Goal: Task Accomplishment & Management: Manage account settings

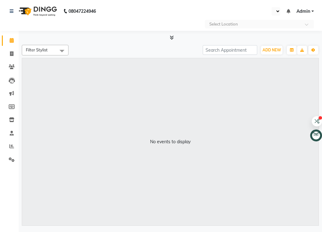
select select "en"
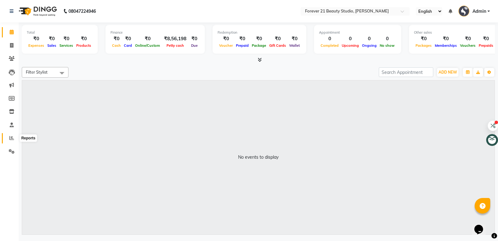
click at [10, 139] on icon at bounding box center [11, 137] width 5 height 5
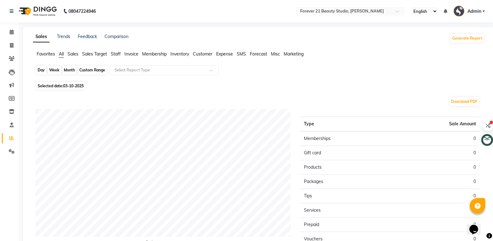
click at [39, 69] on div "Day" at bounding box center [41, 70] width 10 height 9
select select "10"
select select "2025"
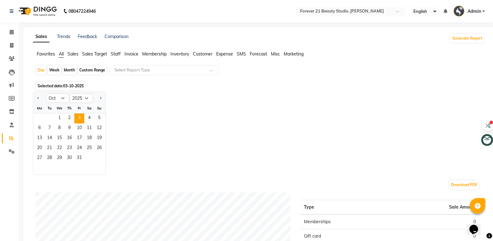
click at [55, 70] on div "Week" at bounding box center [54, 70] width 13 height 9
select select "10"
select select "2025"
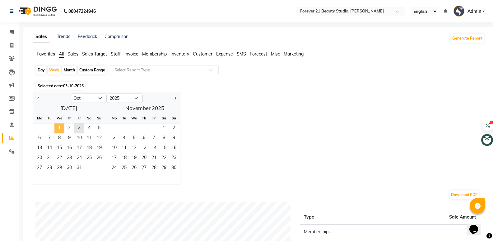
click at [60, 130] on span "1" at bounding box center [59, 128] width 10 height 10
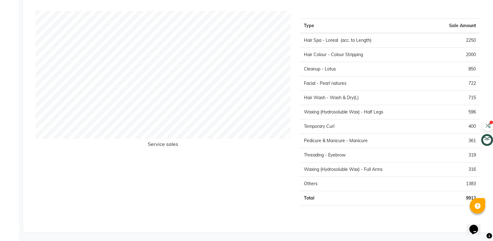
scroll to position [801, 0]
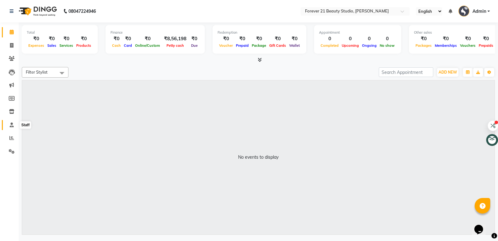
click at [11, 125] on icon at bounding box center [12, 124] width 4 height 5
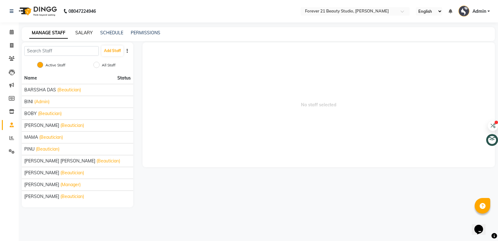
click at [81, 31] on link "SALARY" at bounding box center [83, 33] width 17 height 6
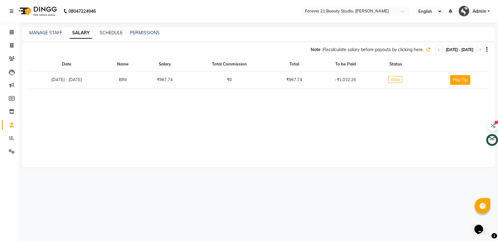
click at [321, 80] on span "View" at bounding box center [395, 79] width 14 height 7
click at [111, 30] on link "SCHEDULE" at bounding box center [111, 33] width 23 height 6
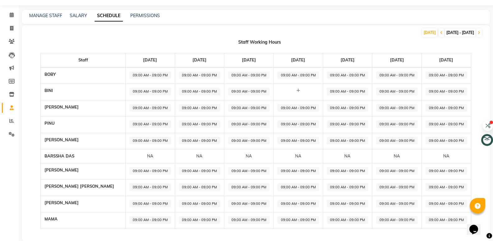
scroll to position [27, 0]
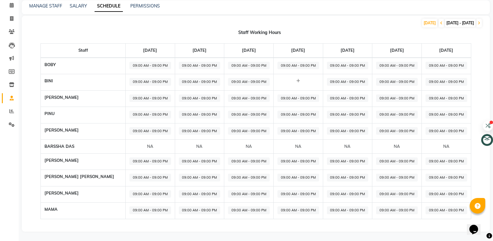
click at [129, 144] on div "NA" at bounding box center [150, 146] width 42 height 6
click at [129, 146] on div "NA" at bounding box center [150, 146] width 42 height 6
click at [129, 147] on div "NA" at bounding box center [150, 146] width 42 height 6
click at [129, 145] on div "NA" at bounding box center [150, 146] width 42 height 6
click at [129, 146] on div "NA" at bounding box center [150, 146] width 42 height 6
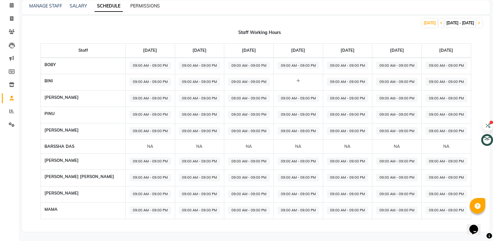
click at [149, 5] on link "PERMISSIONS" at bounding box center [145, 6] width 30 height 6
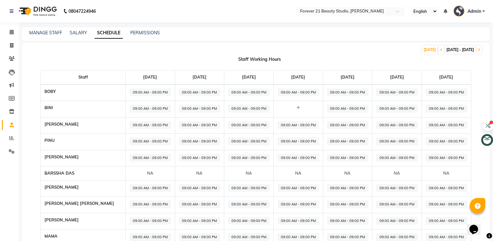
click at [144, 140] on span "09:00 AM - 09:00 PM" at bounding box center [150, 141] width 42 height 8
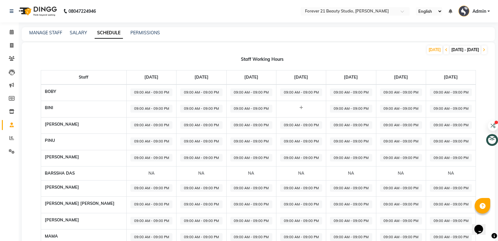
select select "09:00 AM"
select select "09:00 PM"
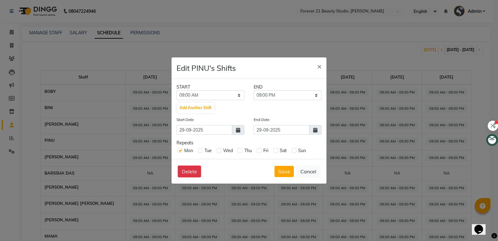
click at [144, 124] on ngb-modal-window "Edit PINU's Shifts × START END 12:00 AM 12:15 AM 12:30 AM 12:45 AM 01:00 AM 01:…" at bounding box center [249, 120] width 498 height 241
click at [319, 68] on span "×" at bounding box center [319, 65] width 4 height 9
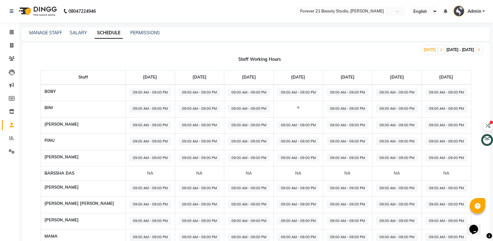
click at [144, 125] on span "09:00 AM - 09:00 PM" at bounding box center [150, 125] width 42 height 8
select select "09:00 AM"
select select "09:00 PM"
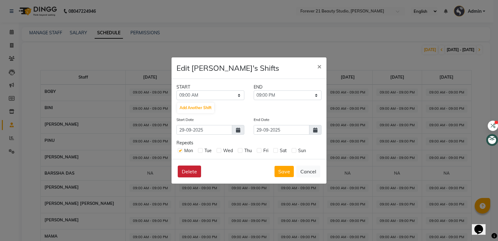
click at [195, 172] on button "Delete" at bounding box center [189, 171] width 23 height 12
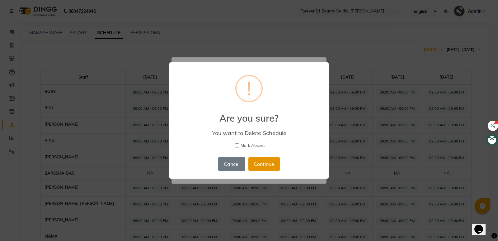
click at [259, 165] on button "Continue" at bounding box center [263, 164] width 31 height 14
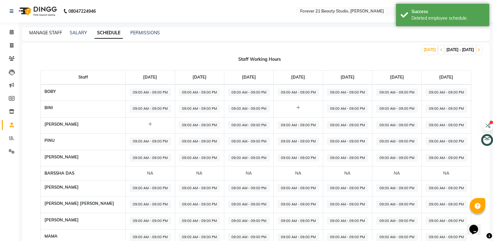
click at [43, 34] on link "MANAGE STAFF" at bounding box center [45, 33] width 33 height 6
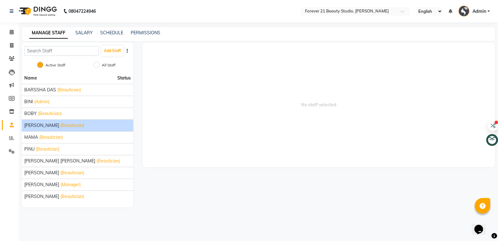
click at [66, 124] on div "[PERSON_NAME] (Beautician)" at bounding box center [77, 125] width 106 height 7
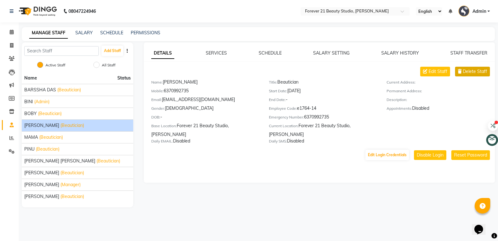
click at [321, 72] on span "Delete Staff" at bounding box center [475, 71] width 24 height 7
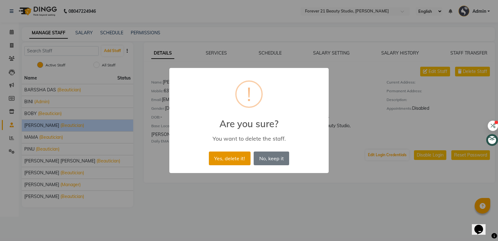
click at [241, 159] on button "Yes, delete it!" at bounding box center [230, 158] width 42 height 14
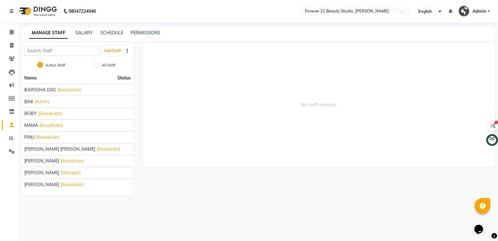
drag, startPoint x: 5, startPoint y: 0, endPoint x: 201, endPoint y: 69, distance: 208.1
click at [201, 69] on span "No staff selected" at bounding box center [319, 104] width 353 height 124
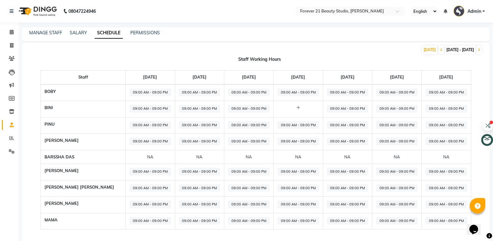
click at [130, 154] on div "NA" at bounding box center [150, 157] width 42 height 6
click at [129, 157] on div "NA" at bounding box center [150, 157] width 42 height 6
click at [180, 13] on nav "08047224946 Select Location × Forever 21 Beauty Studio, Kalinga Vihar English E…" at bounding box center [246, 11] width 493 height 22
